Goal: Task Accomplishment & Management: Manage account settings

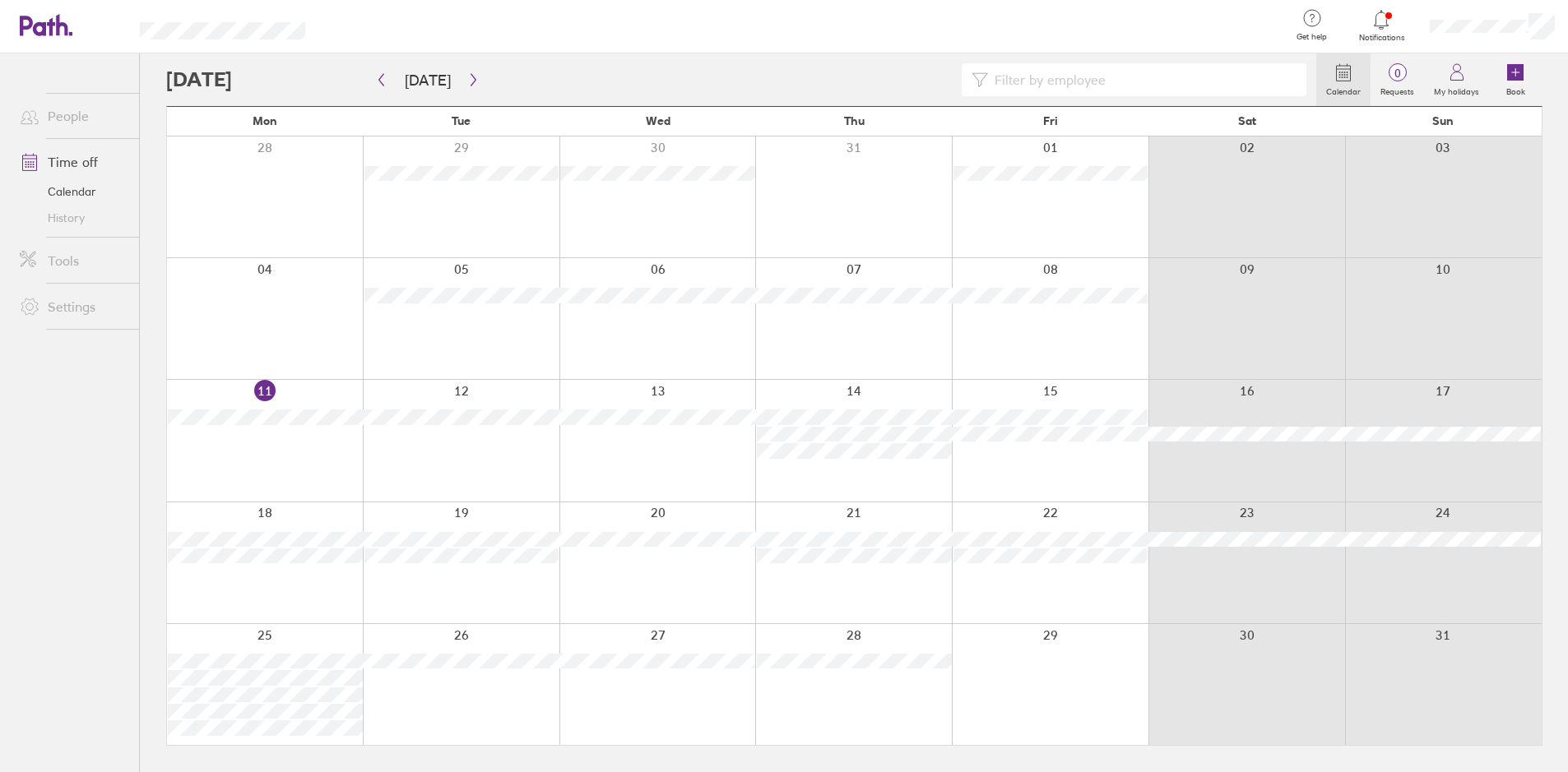
click at [879, 395] on div at bounding box center [853, 441] width 196 height 121
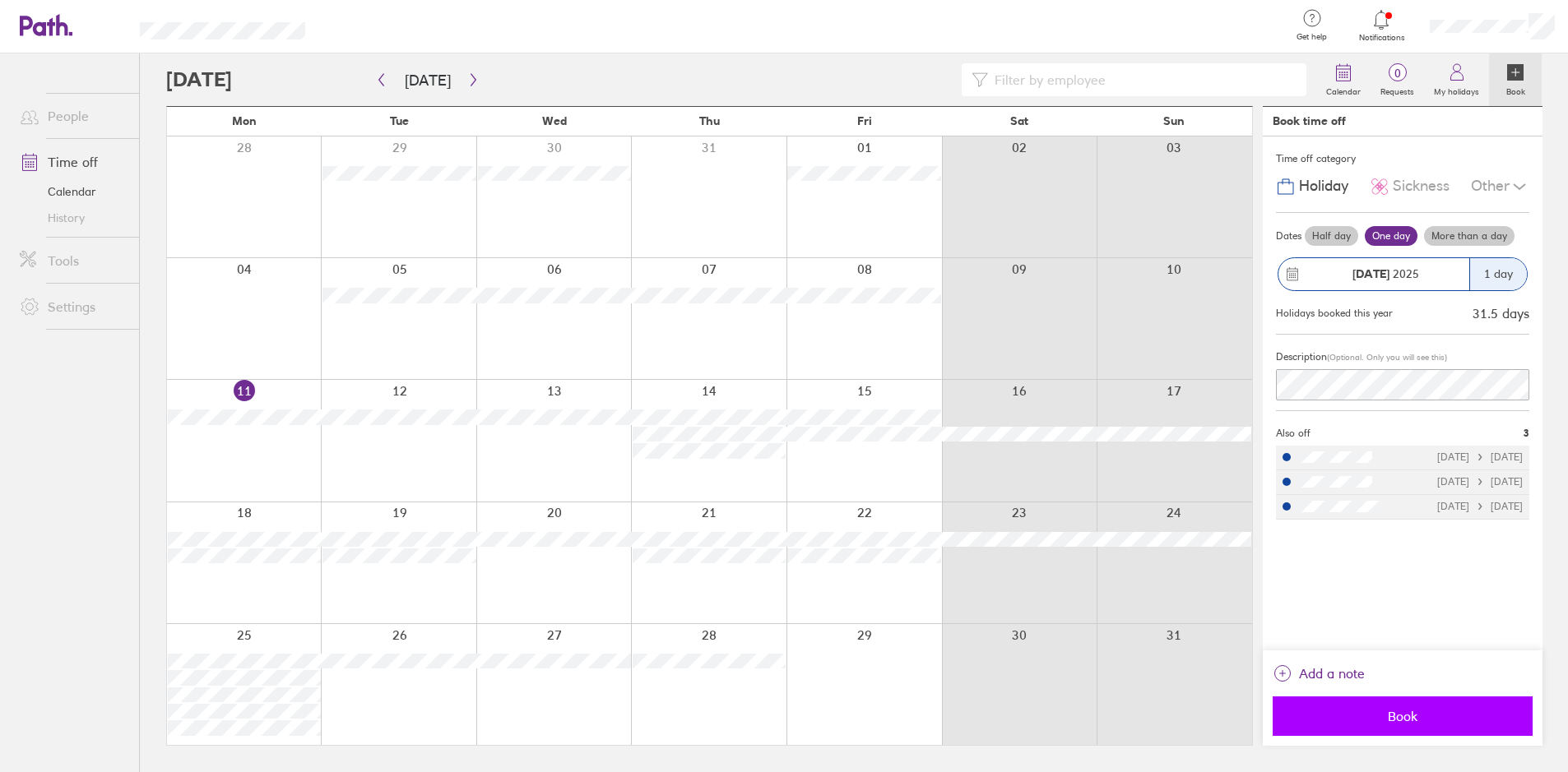
click at [1355, 710] on span "Book" at bounding box center [1403, 716] width 237 height 15
